Goal: Task Accomplishment & Management: Manage account settings

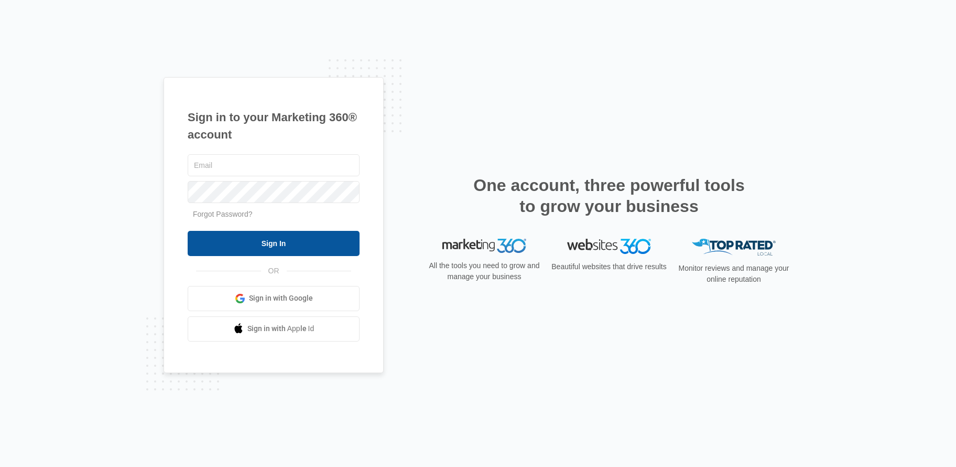
type input "[EMAIL_ADDRESS][DOMAIN_NAME]"
click at [278, 242] on input "Sign In" at bounding box center [274, 243] width 172 height 25
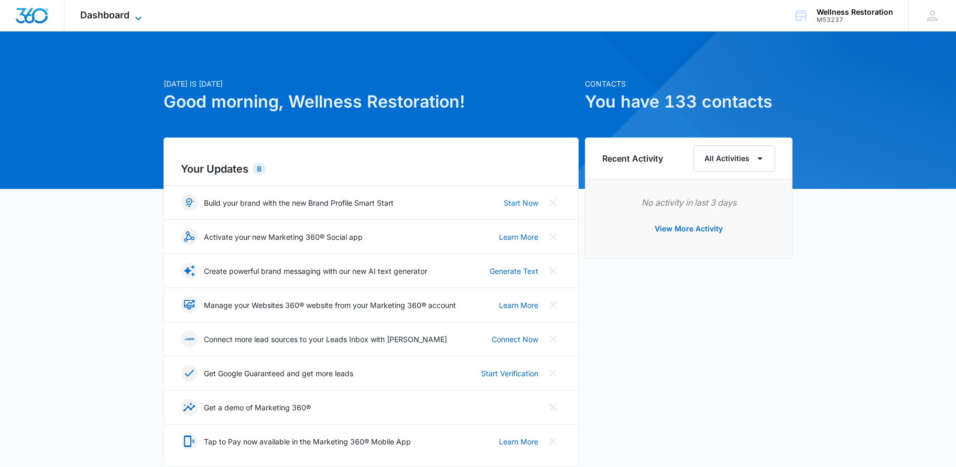
click at [133, 14] on icon at bounding box center [138, 18] width 13 height 13
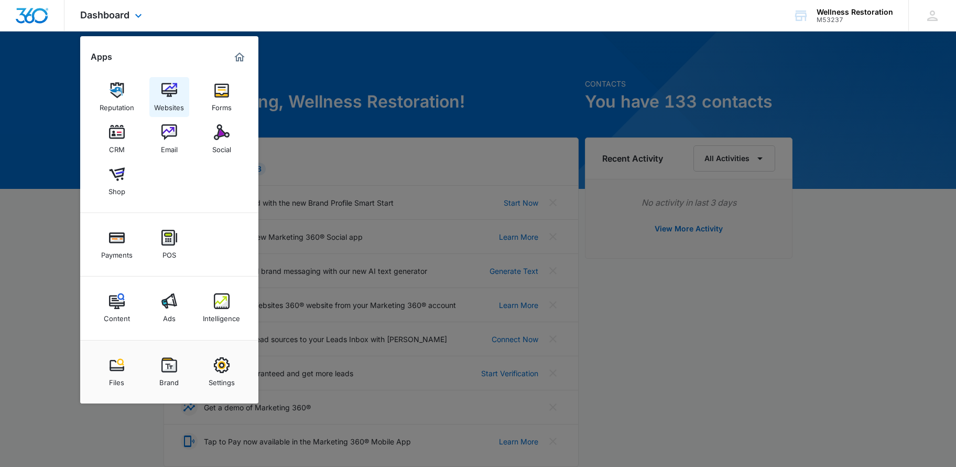
click at [171, 95] on img at bounding box center [169, 90] width 16 height 16
